Goal: Book appointment/travel/reservation

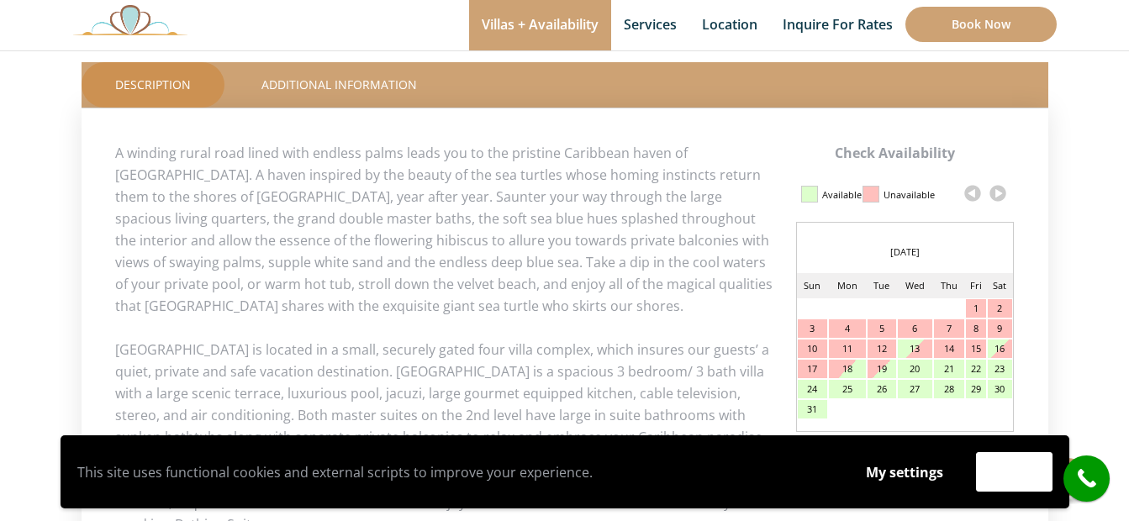
scroll to position [757, 0]
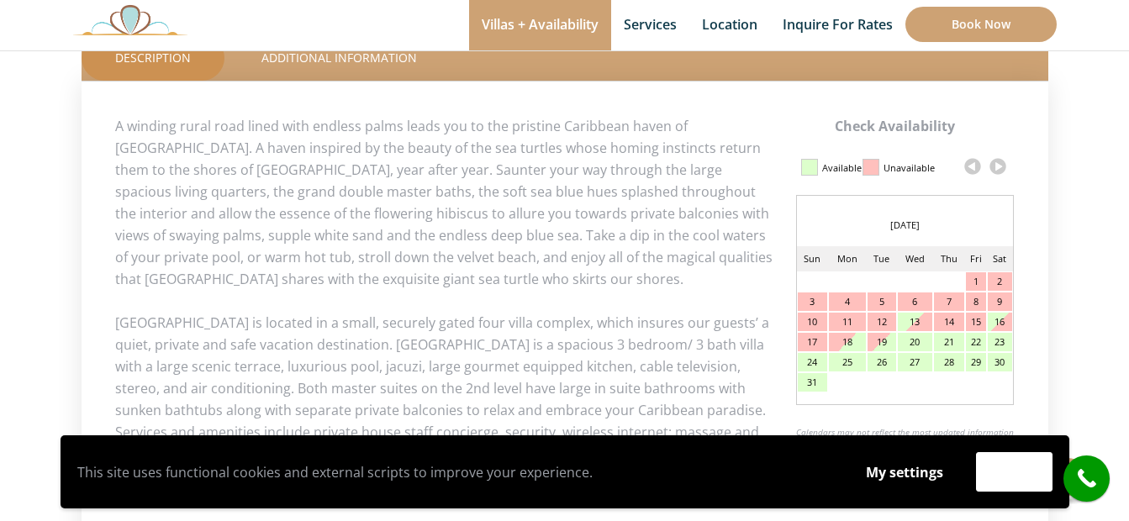
click at [1005, 166] on link at bounding box center [998, 166] width 25 height 25
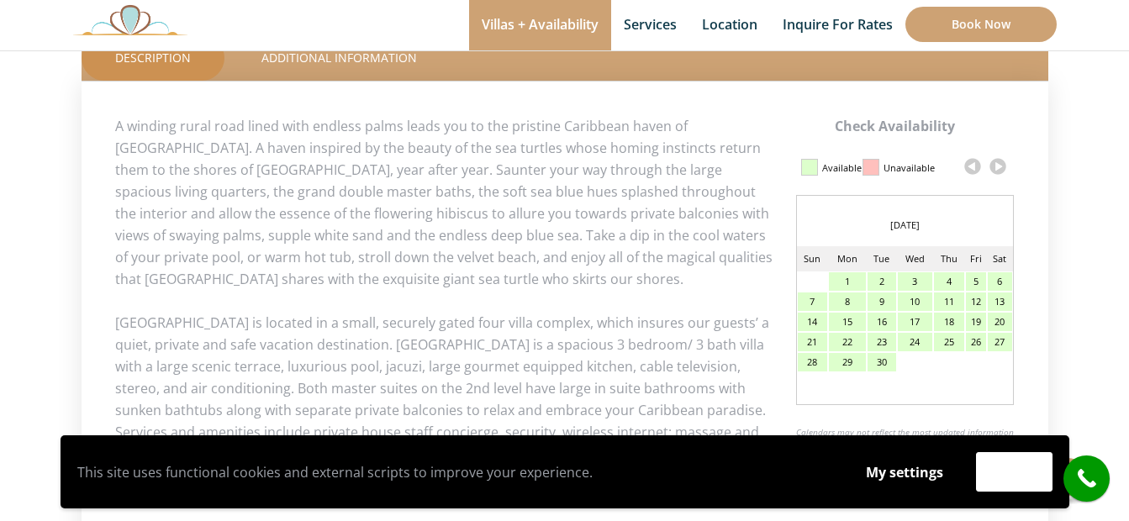
click at [1002, 166] on link at bounding box center [998, 166] width 25 height 25
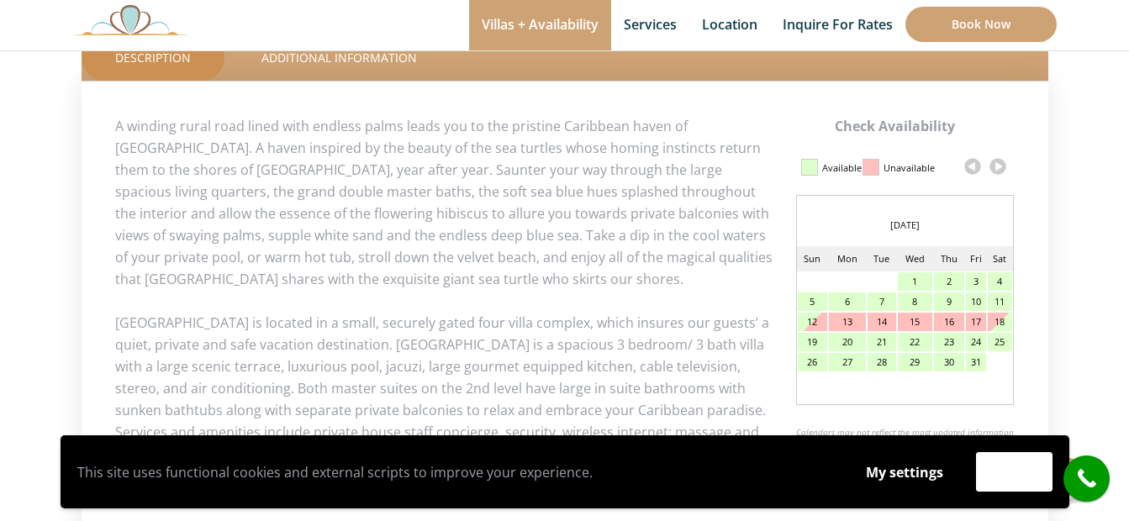
click at [1001, 166] on link at bounding box center [998, 166] width 25 height 25
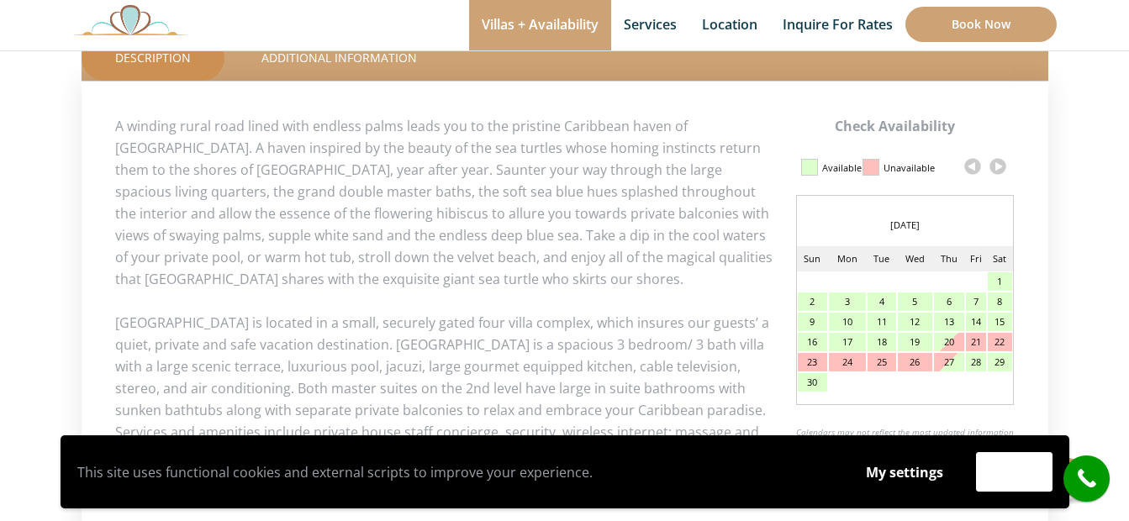
click at [1001, 167] on link at bounding box center [998, 166] width 25 height 25
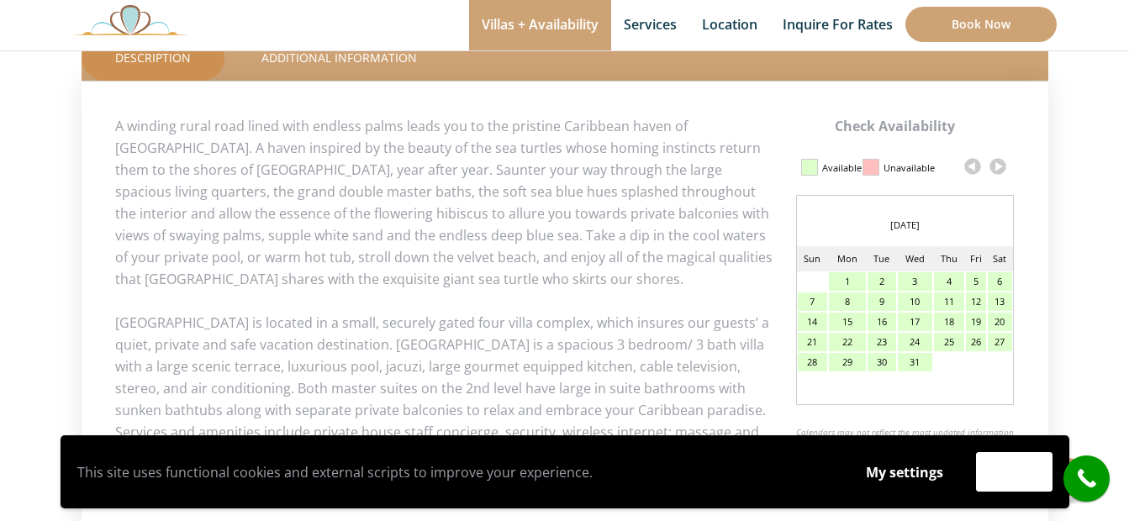
click at [1001, 167] on link at bounding box center [998, 166] width 25 height 25
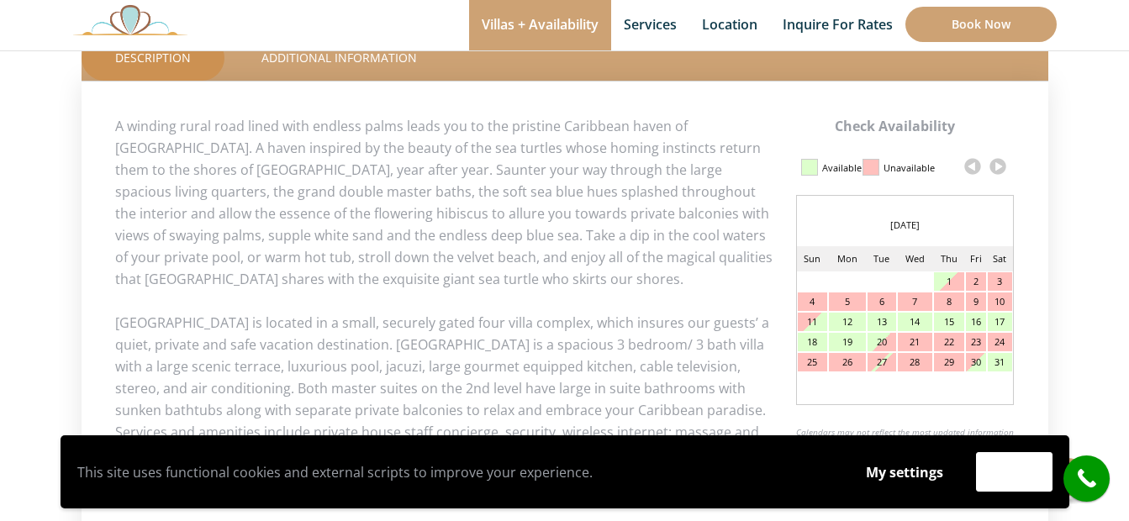
click at [966, 162] on link at bounding box center [972, 166] width 25 height 25
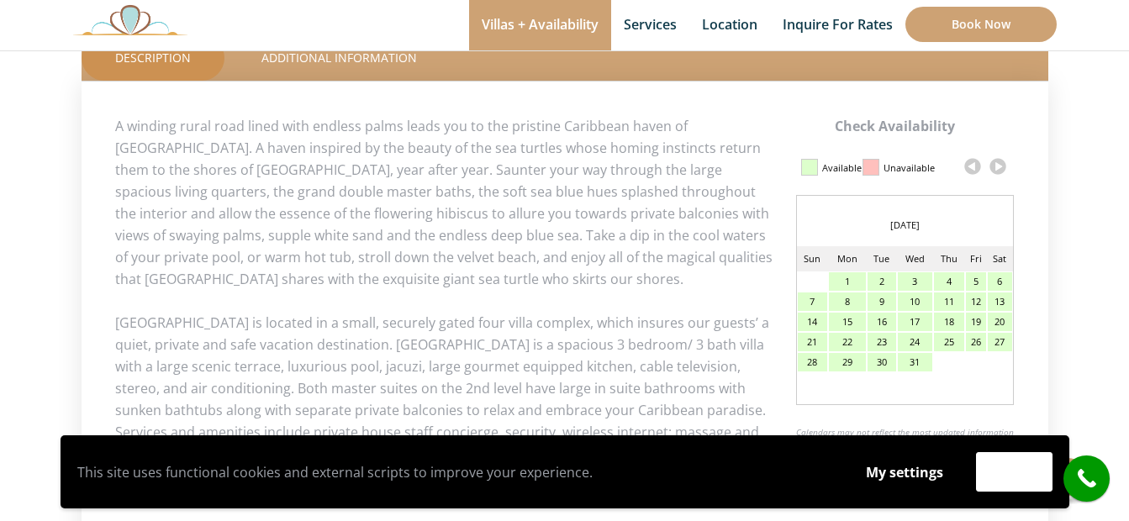
click at [999, 338] on div "27" at bounding box center [1000, 342] width 24 height 18
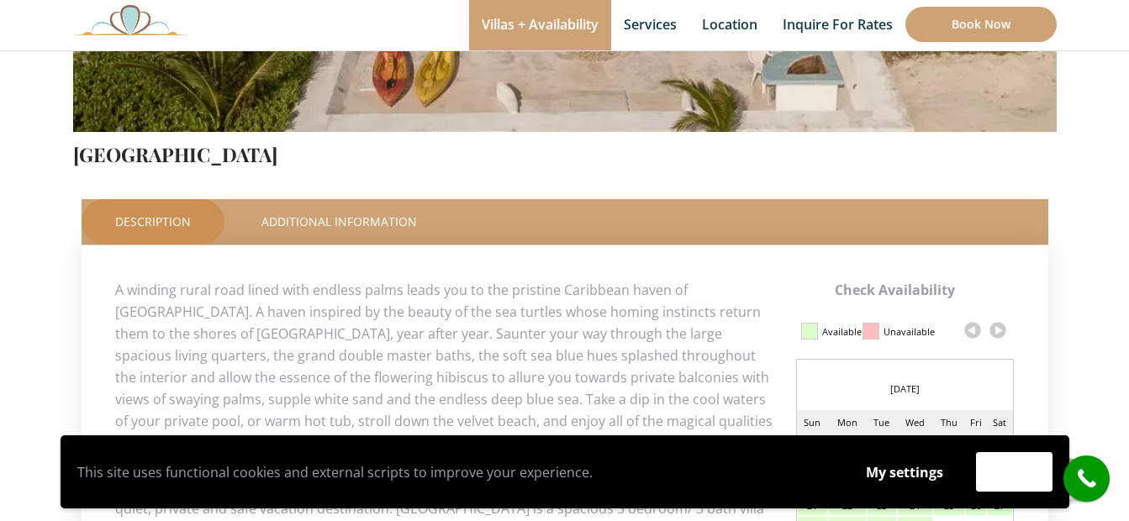
scroll to position [756, 0]
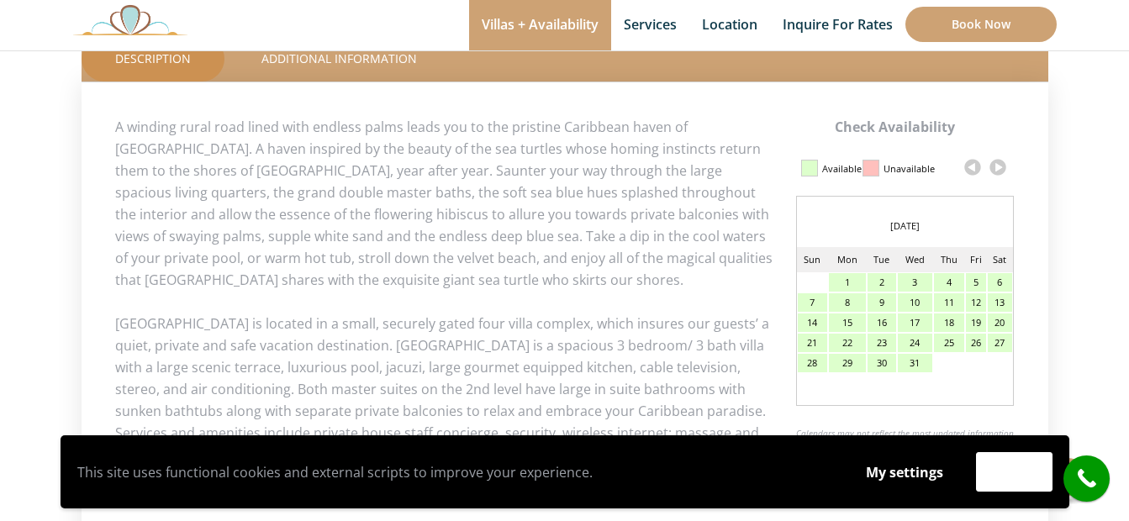
click at [999, 176] on link at bounding box center [998, 167] width 25 height 25
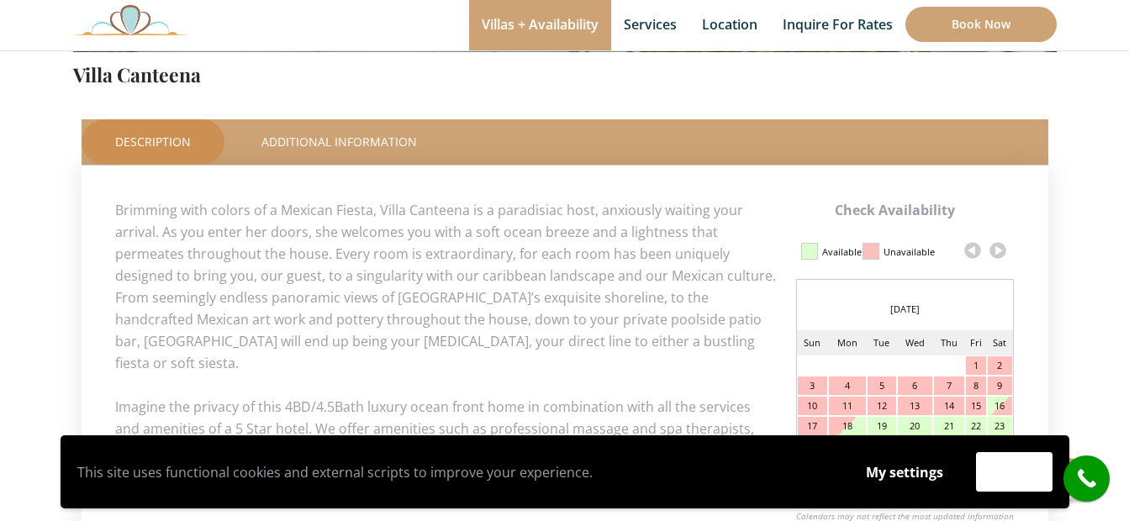
scroll to position [757, 0]
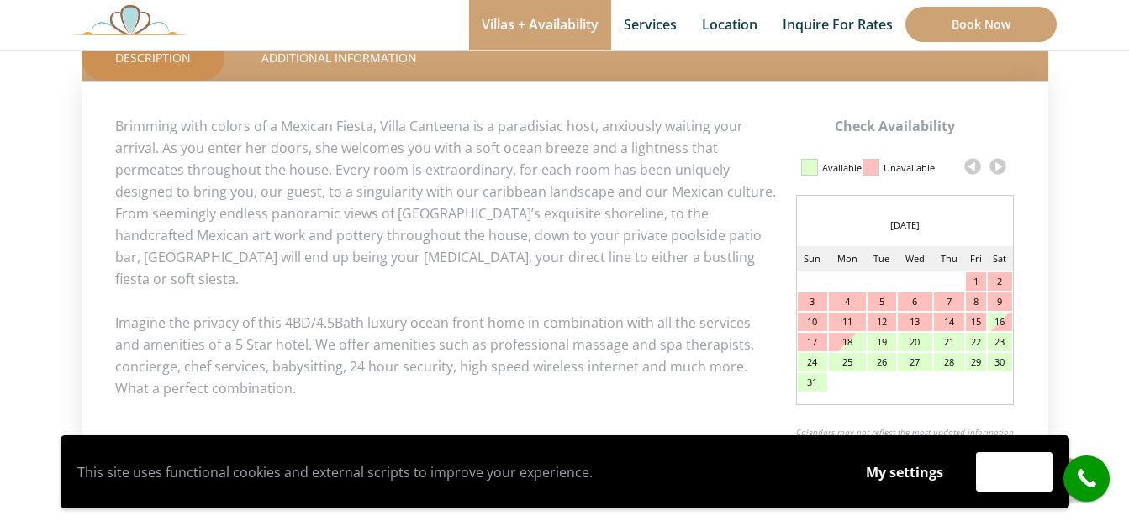
click at [1001, 166] on link at bounding box center [998, 166] width 25 height 25
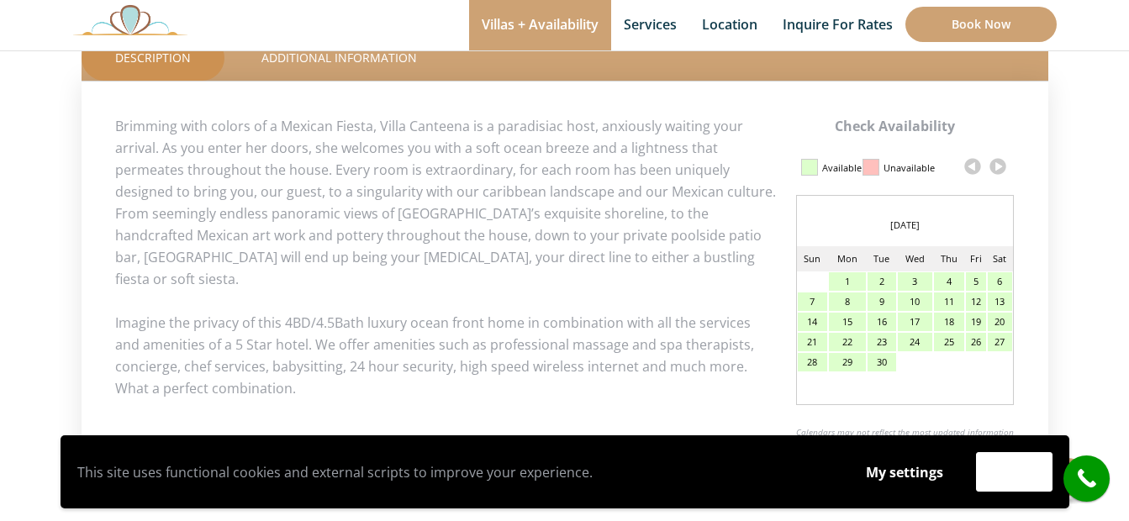
click at [1001, 166] on link at bounding box center [998, 166] width 25 height 25
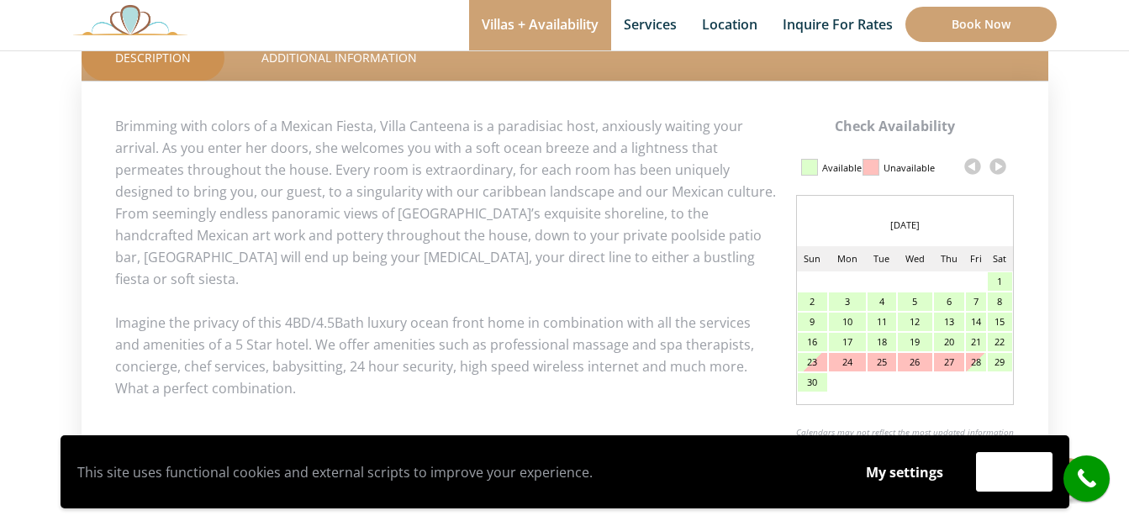
click at [1001, 166] on link at bounding box center [998, 166] width 25 height 25
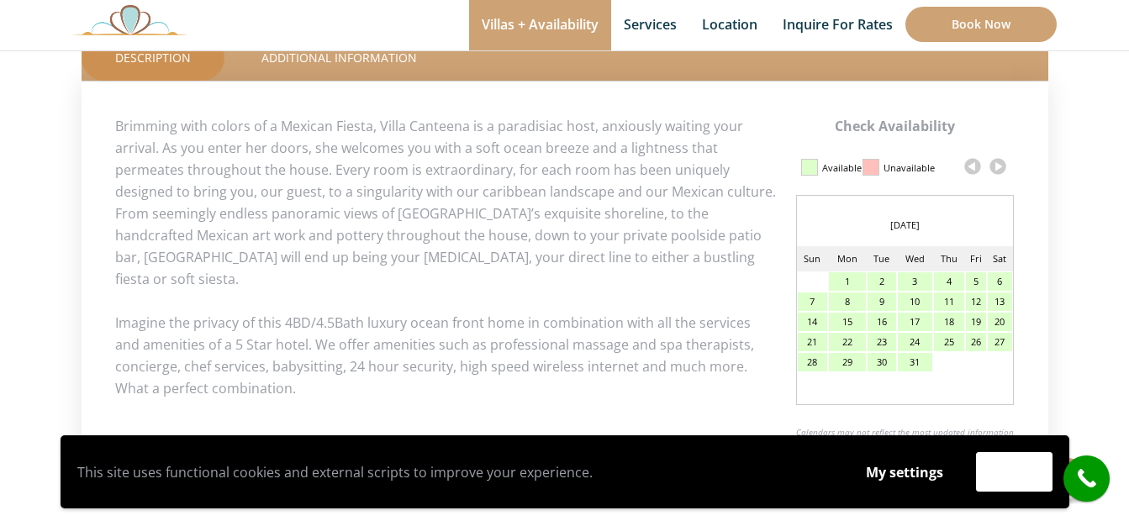
click at [1002, 171] on link at bounding box center [998, 166] width 25 height 25
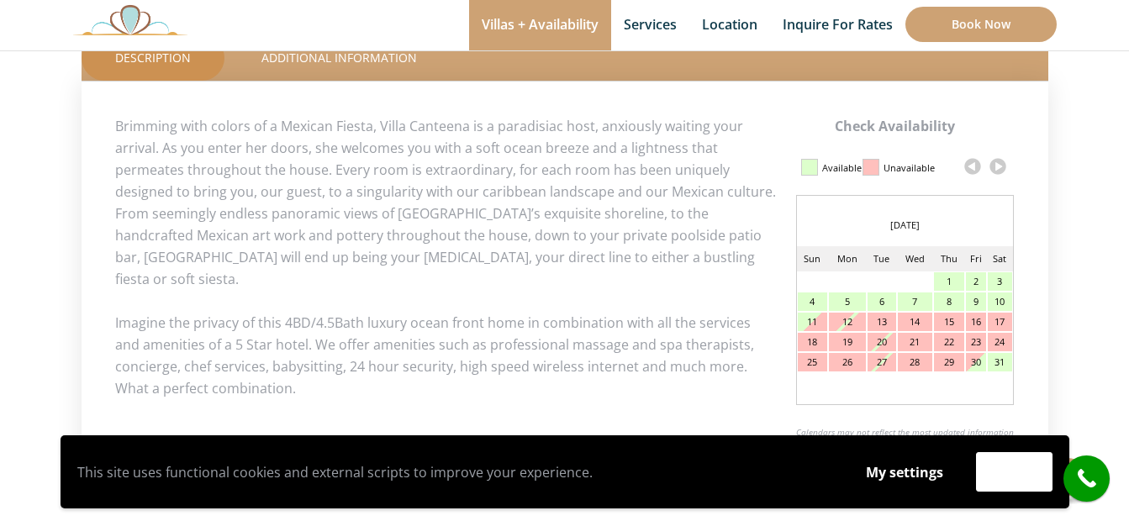
click at [974, 165] on link at bounding box center [972, 166] width 25 height 25
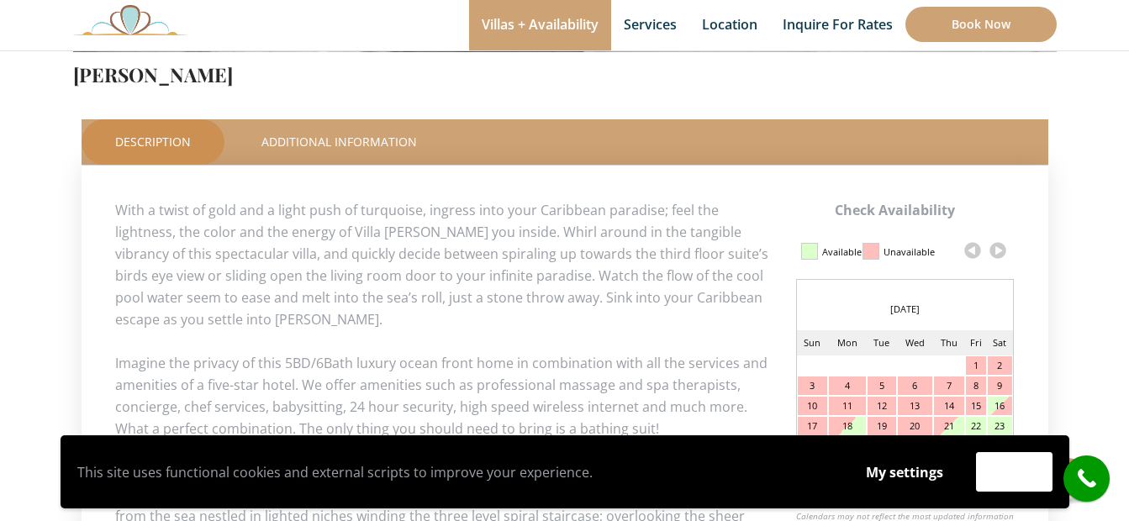
scroll to position [841, 0]
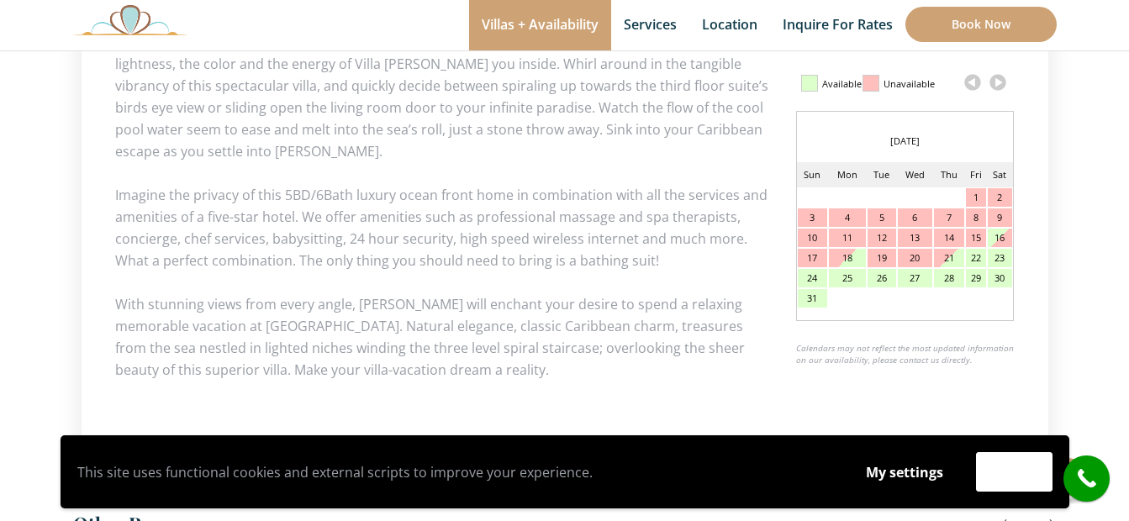
click at [998, 87] on link at bounding box center [998, 82] width 25 height 25
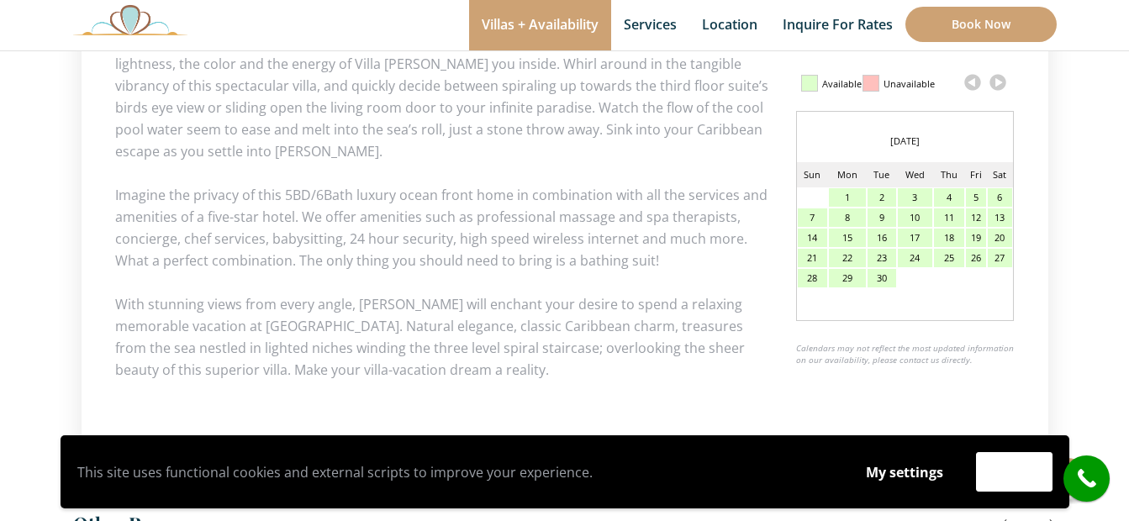
click at [998, 85] on link at bounding box center [998, 82] width 25 height 25
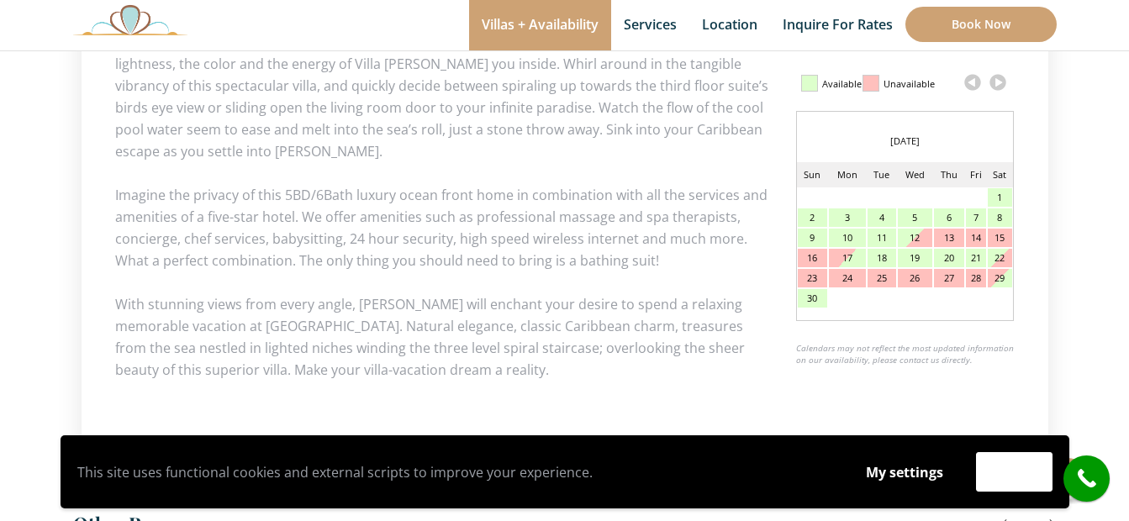
click at [998, 85] on link at bounding box center [998, 82] width 25 height 25
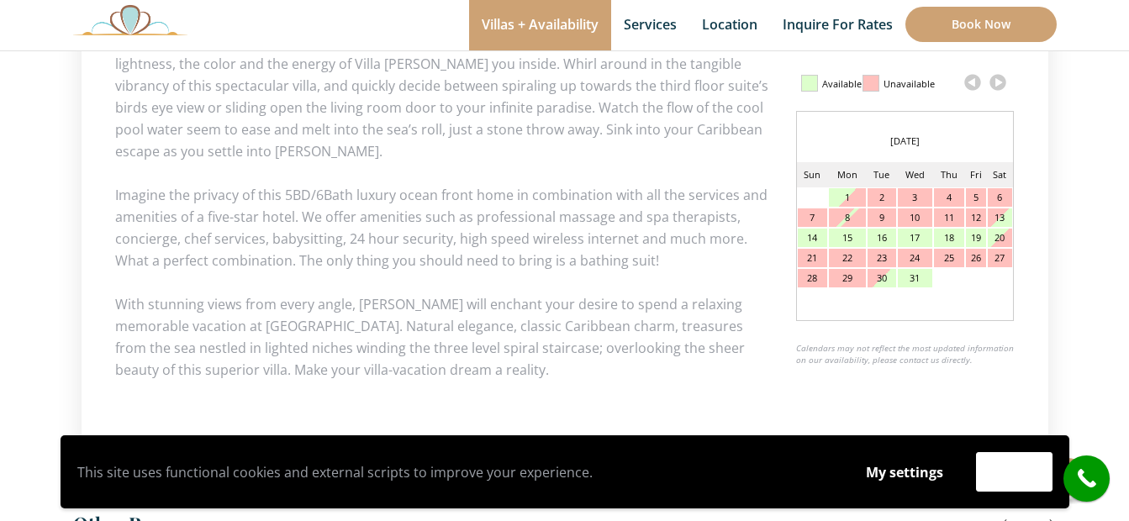
click at [998, 85] on link at bounding box center [998, 82] width 25 height 25
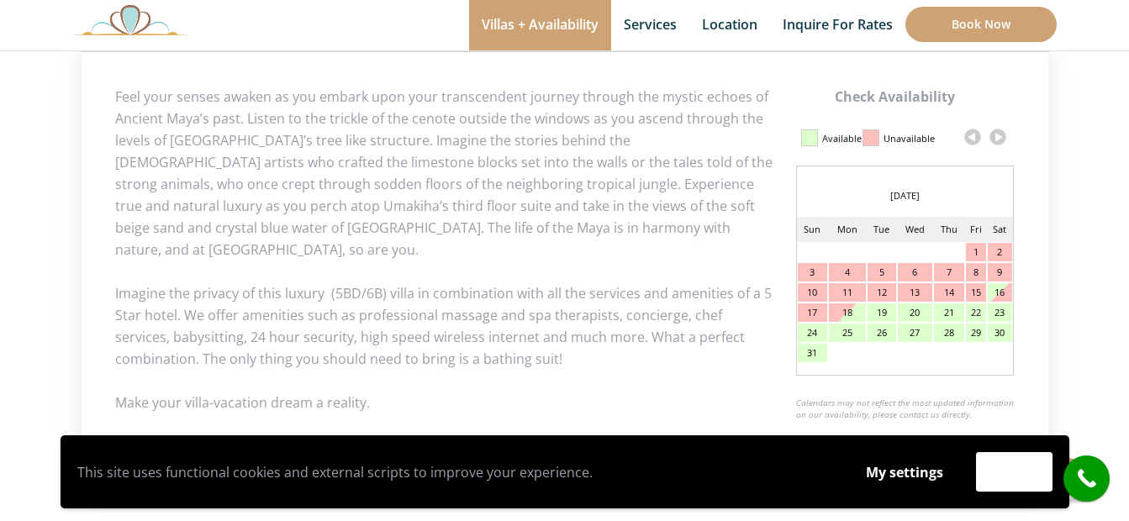
scroll to position [757, 0]
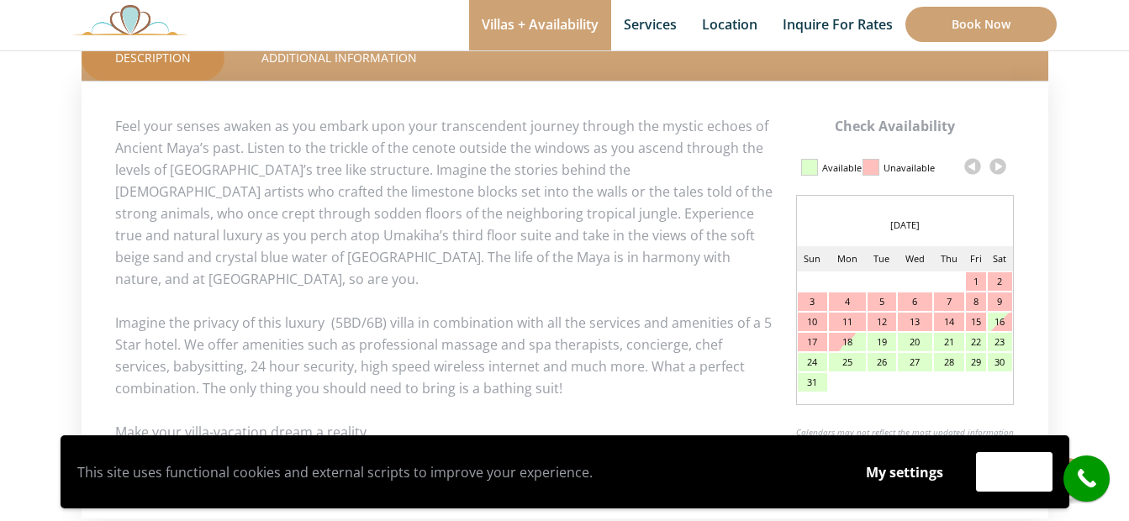
click at [997, 173] on link at bounding box center [998, 166] width 25 height 25
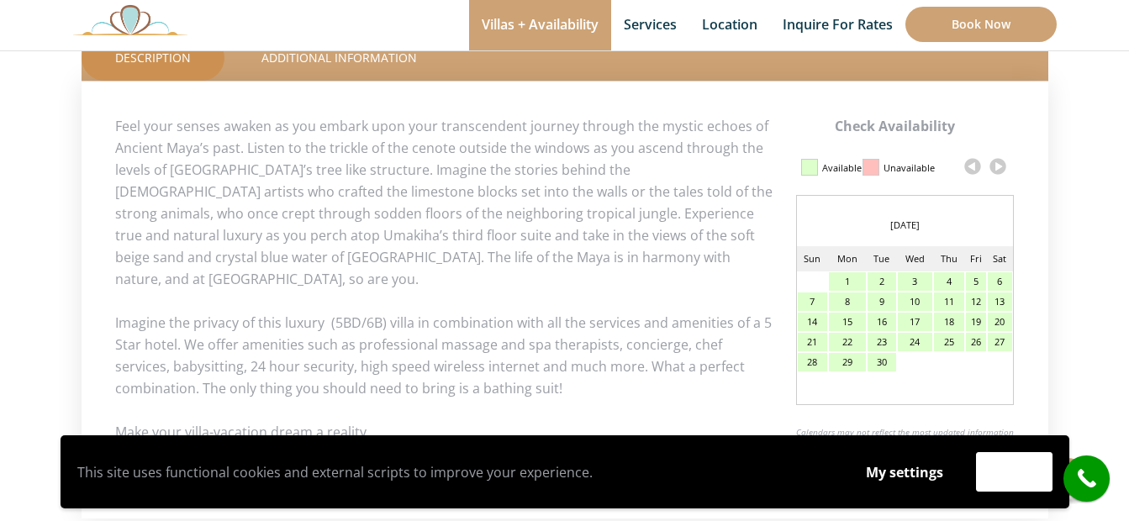
click at [997, 166] on link at bounding box center [998, 166] width 25 height 25
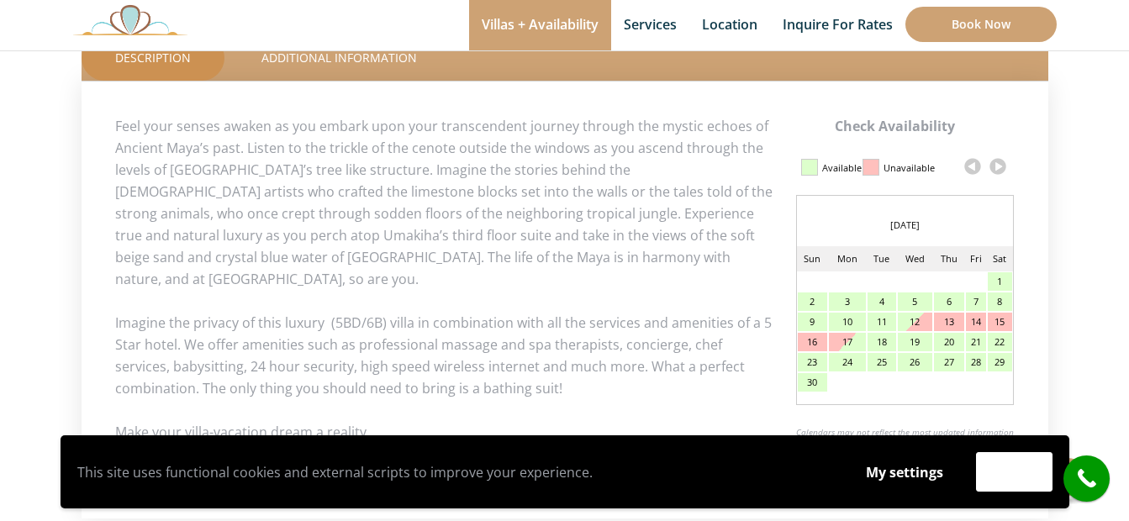
click at [997, 166] on link at bounding box center [998, 166] width 25 height 25
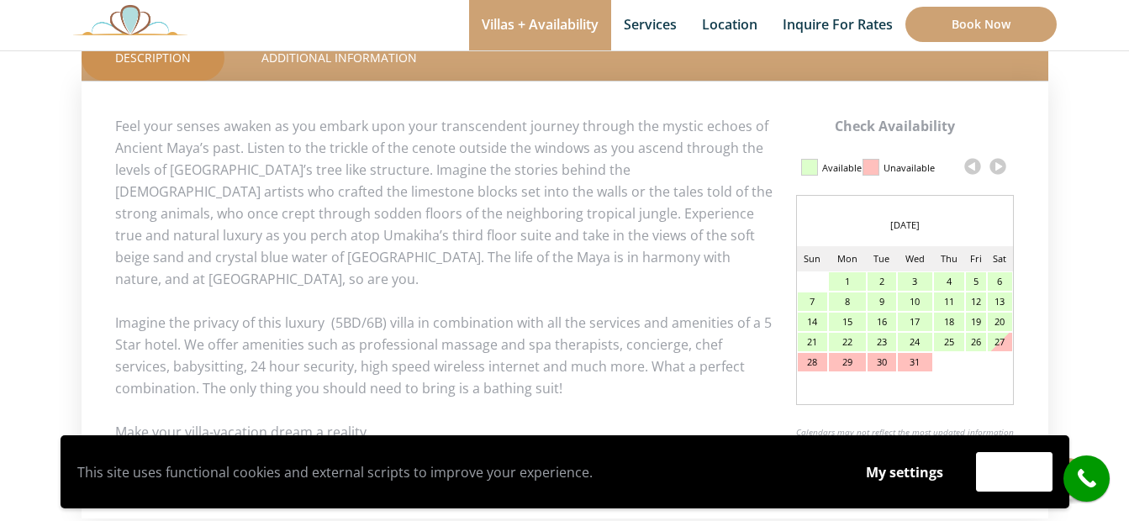
click at [997, 166] on link at bounding box center [998, 166] width 25 height 25
